Goal: Task Accomplishment & Management: Manage account settings

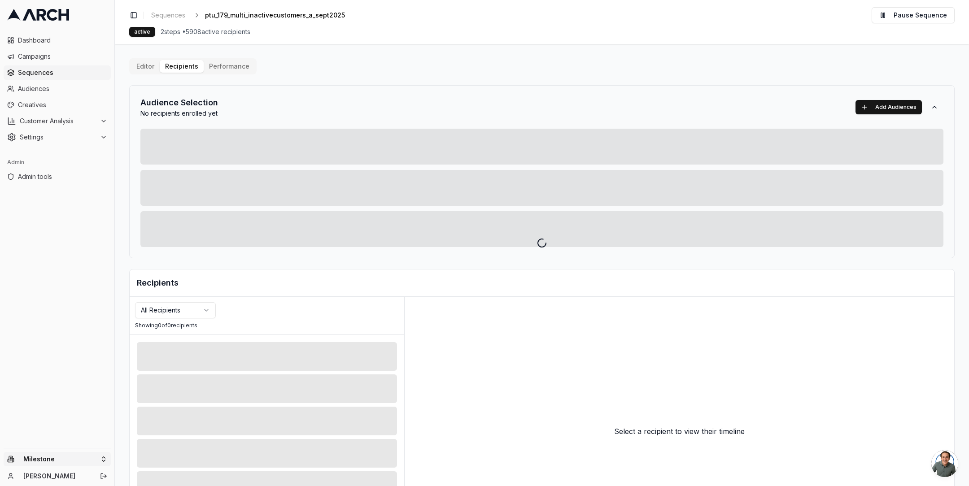
click at [104, 459] on html "Dashboard Campaigns Sequences Audiences Creatives Customer Analysis Settings Ad…" at bounding box center [484, 243] width 969 height 486
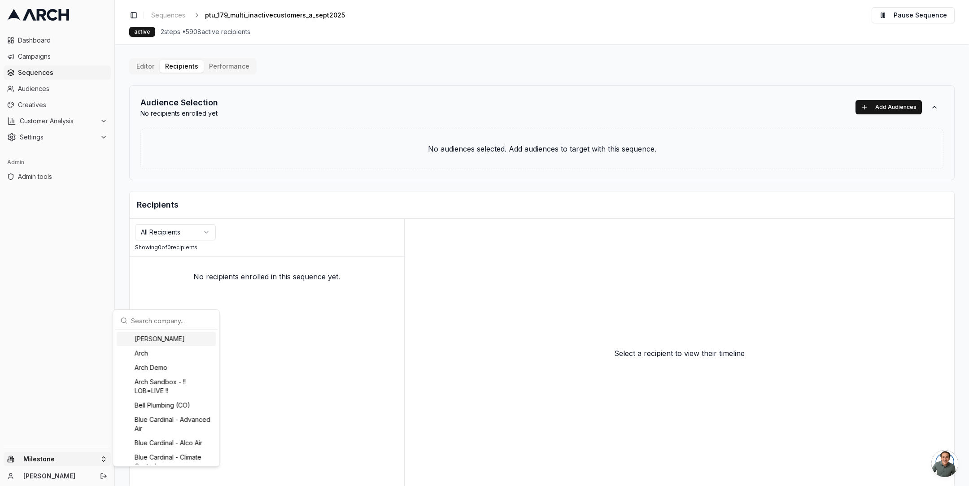
click at [146, 327] on input "text" at bounding box center [171, 321] width 81 height 18
type input "pacific"
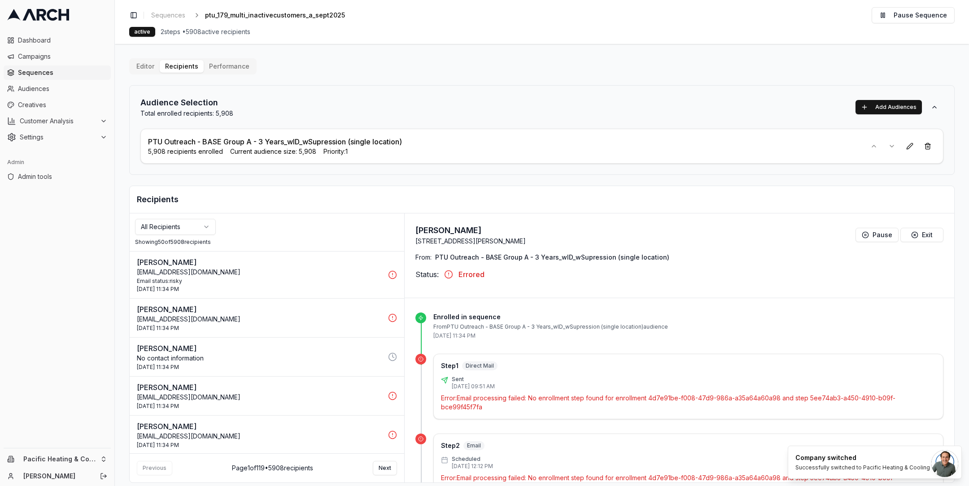
scroll to position [9, 0]
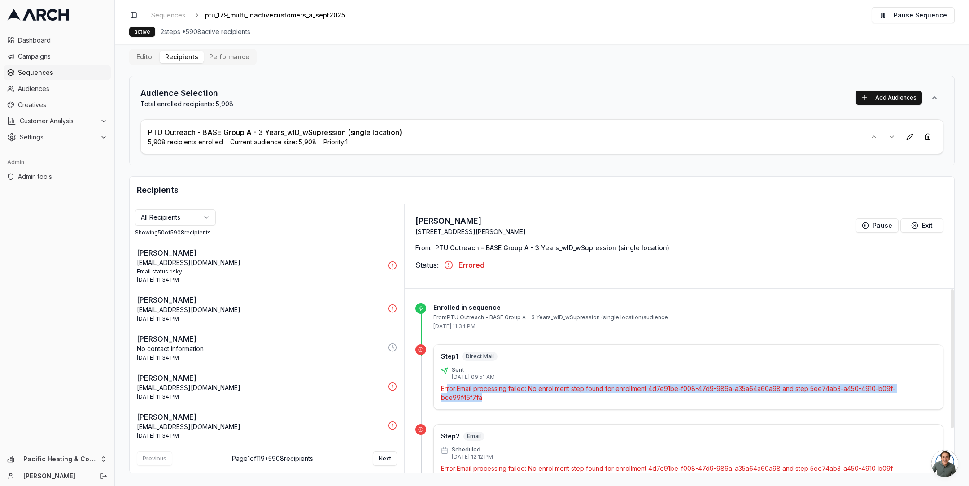
drag, startPoint x: 483, startPoint y: 396, endPoint x: 445, endPoint y: 388, distance: 39.0
click at [445, 388] on p "Error: Email processing failed: No enrollment step found for enrollment 4d7e91b…" at bounding box center [688, 393] width 495 height 18
click at [471, 388] on p "Error: Email processing failed: No enrollment step found for enrollment 4d7e91b…" at bounding box center [688, 393] width 495 height 18
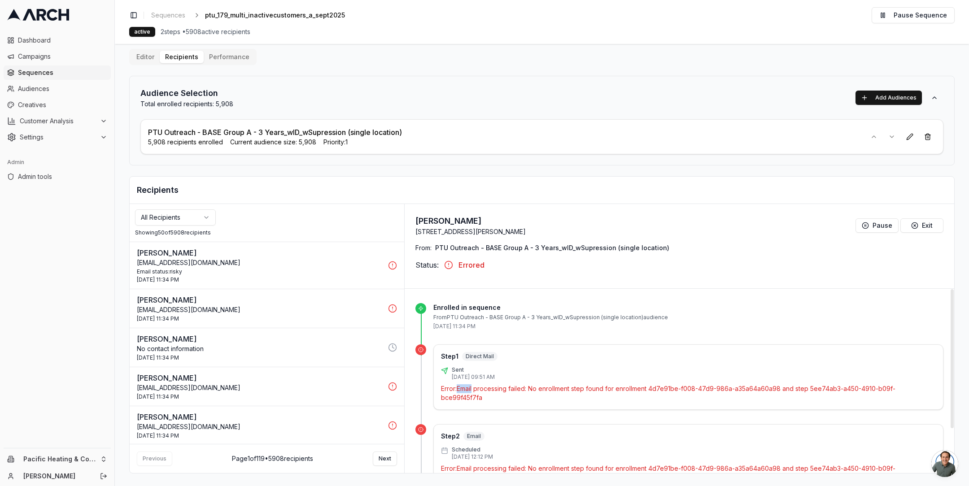
click at [471, 388] on p "Error: Email processing failed: No enrollment step found for enrollment 4d7e91b…" at bounding box center [688, 393] width 495 height 18
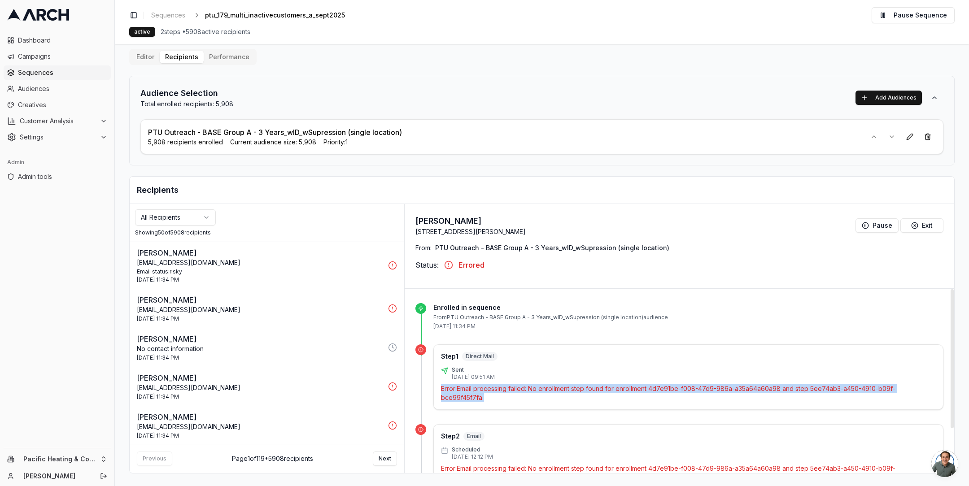
click at [471, 388] on p "Error: Email processing failed: No enrollment step found for enrollment 4d7e91b…" at bounding box center [688, 393] width 495 height 18
click at [289, 262] on p "[EMAIL_ADDRESS][DOMAIN_NAME]" at bounding box center [260, 262] width 246 height 9
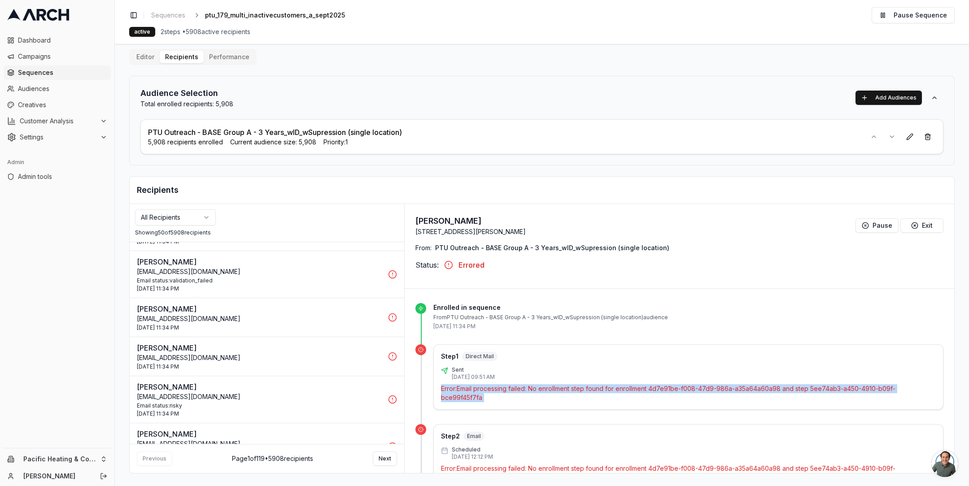
click at [270, 314] on p "[EMAIL_ADDRESS][DOMAIN_NAME]" at bounding box center [260, 318] width 246 height 9
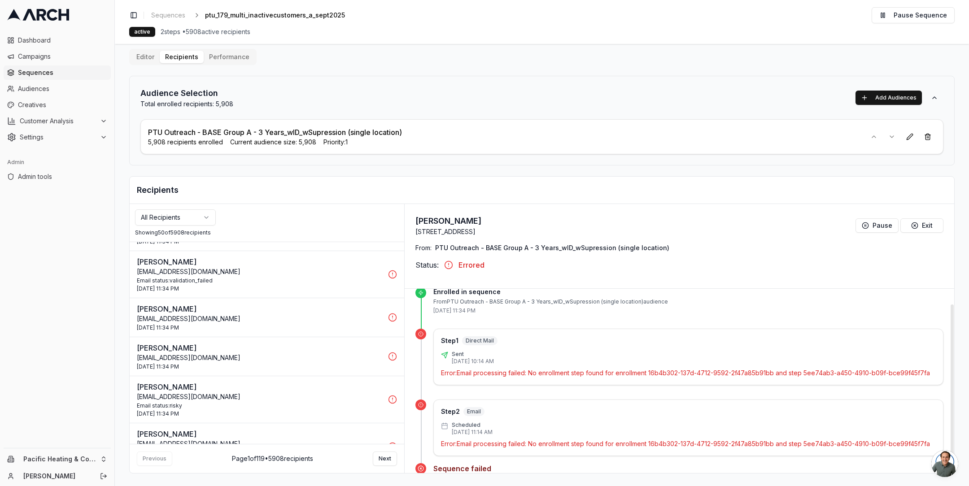
scroll to position [40, 0]
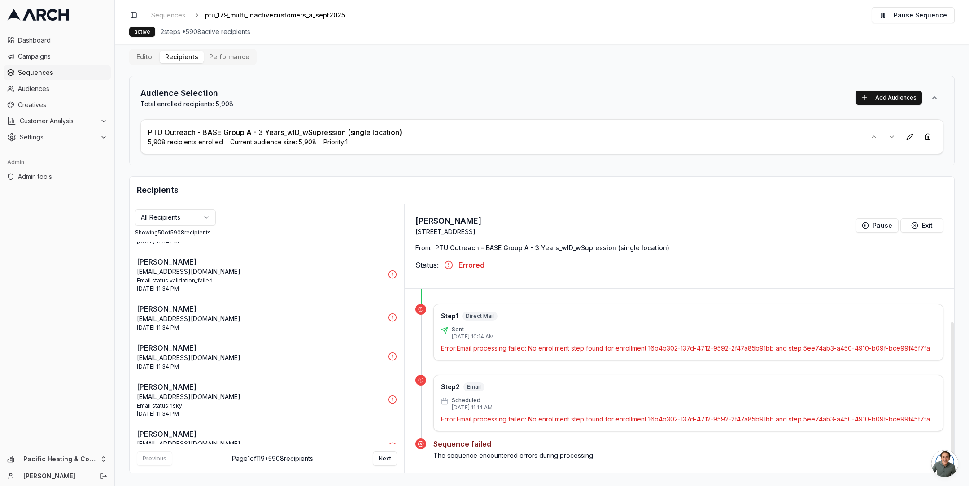
click at [498, 344] on p "Error: Email processing failed: No enrollment step found for enrollment 16b4b30…" at bounding box center [688, 348] width 495 height 9
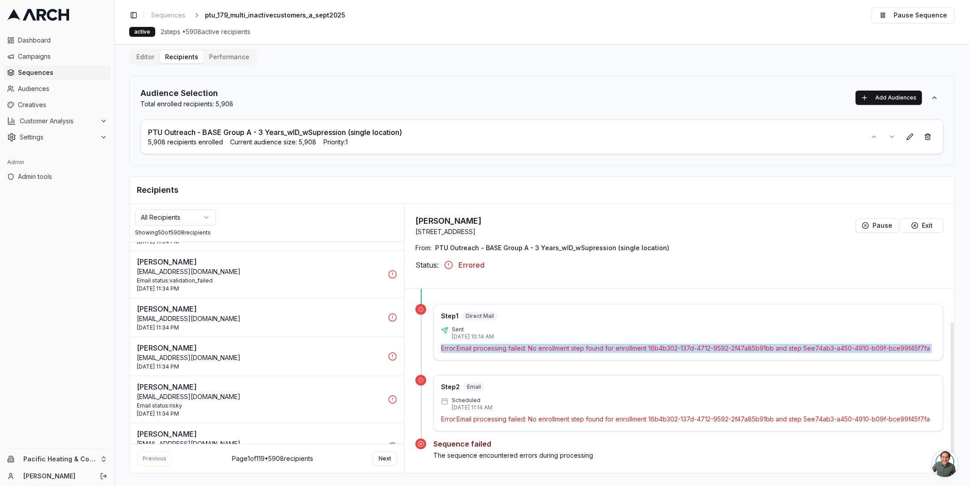
click at [498, 344] on p "Error: Email processing failed: No enrollment step found for enrollment 16b4b30…" at bounding box center [688, 348] width 495 height 9
click at [492, 345] on p "Error: Email processing failed: No enrollment step found for enrollment 16b4b30…" at bounding box center [688, 348] width 495 height 9
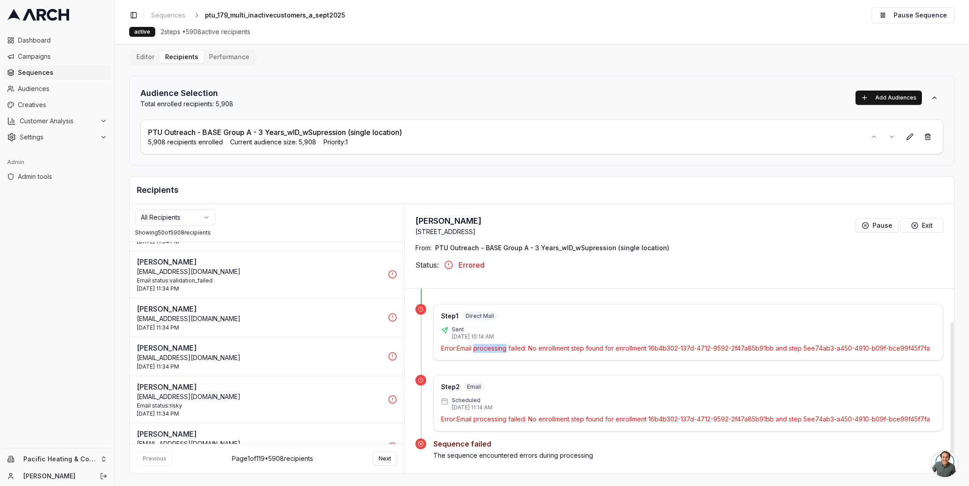
click at [492, 345] on p "Error: Email processing failed: No enrollment step found for enrollment 16b4b30…" at bounding box center [688, 348] width 495 height 9
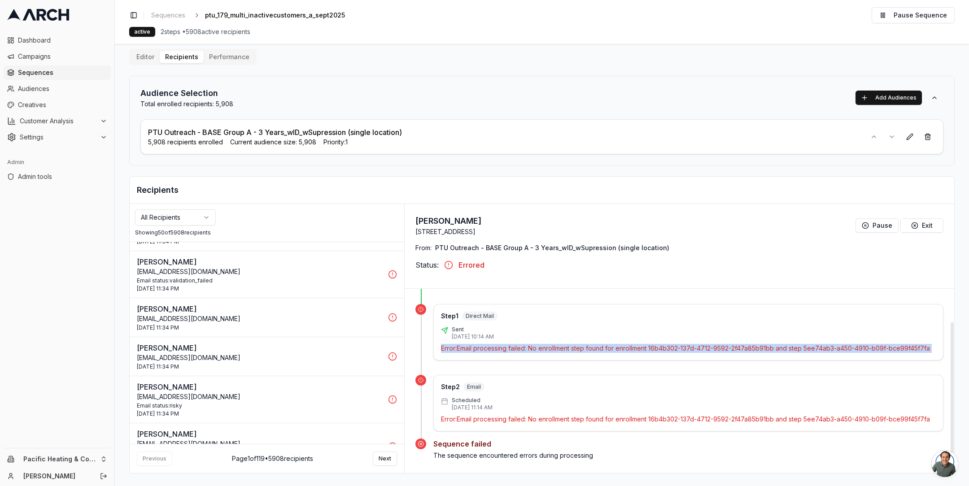
click at [492, 345] on p "Error: Email processing failed: No enrollment step found for enrollment 16b4b30…" at bounding box center [688, 348] width 495 height 9
click at [490, 346] on p "Error: Email processing failed: No enrollment step found for enrollment 16b4b30…" at bounding box center [688, 348] width 495 height 9
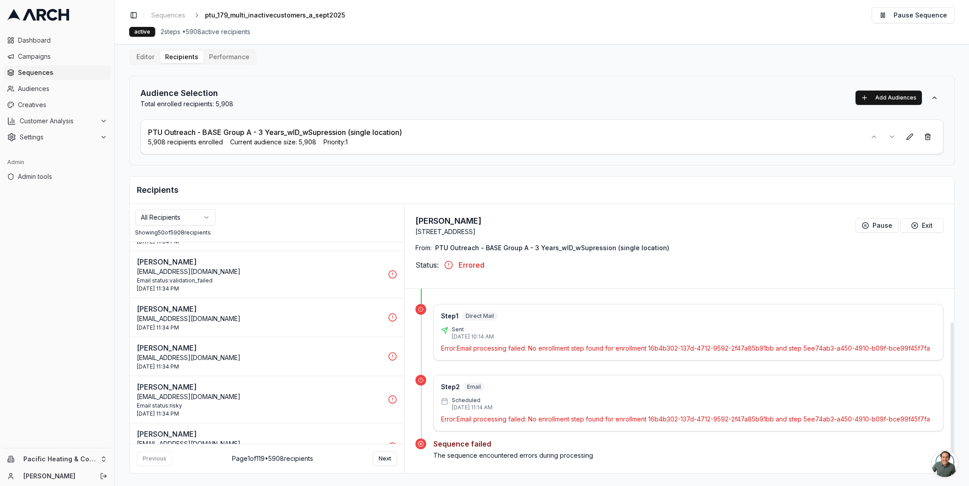
click at [409, 164] on div "Audience Selection Total enrolled recipients: 5,908 Add Audiences PTU Outreach …" at bounding box center [541, 121] width 825 height 90
